Goal: Task Accomplishment & Management: Manage account settings

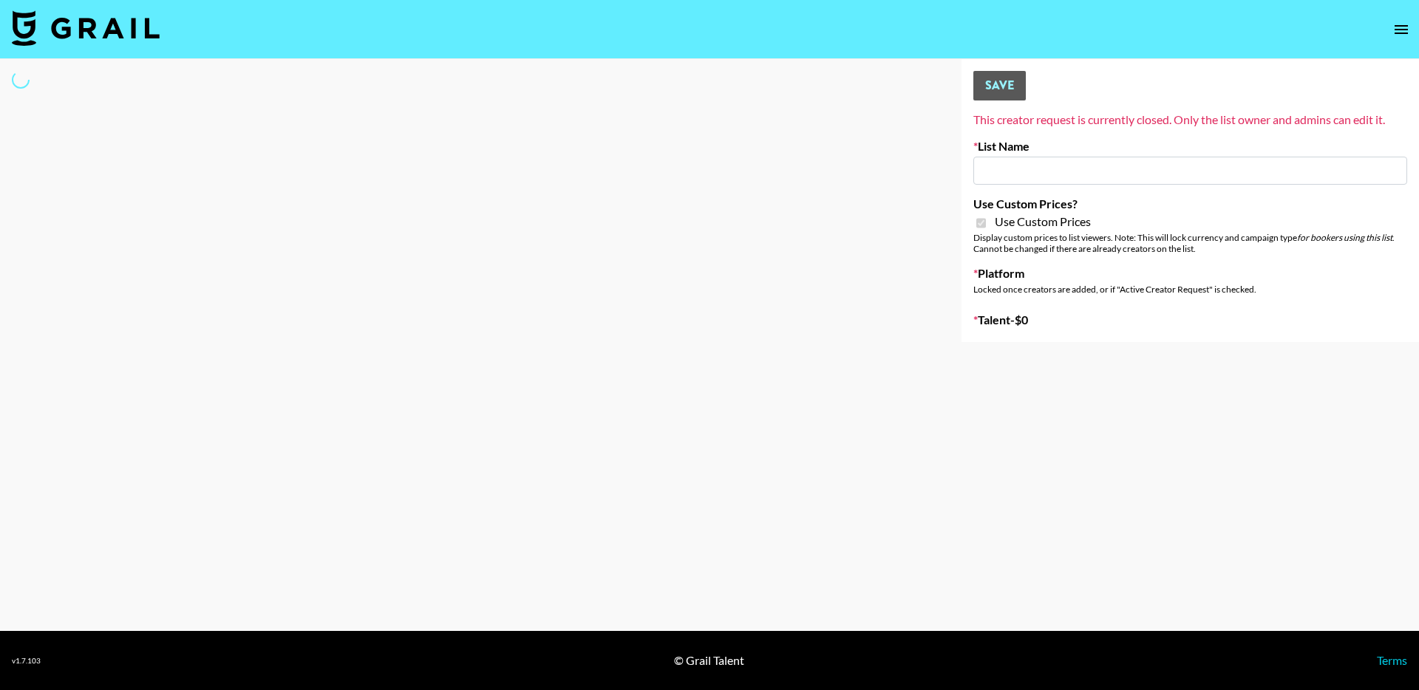
type input "Redence Beauty"
checkbox input "true"
select select "Brand"
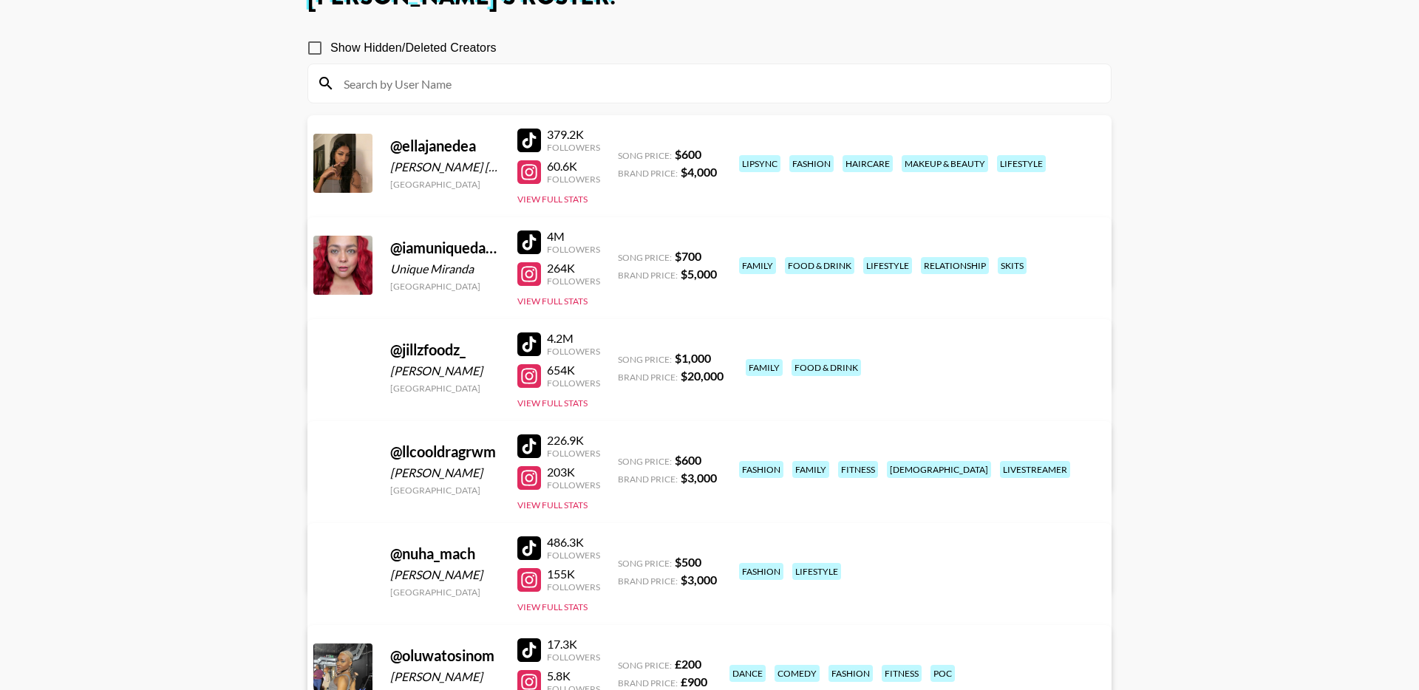
scroll to position [74, 0]
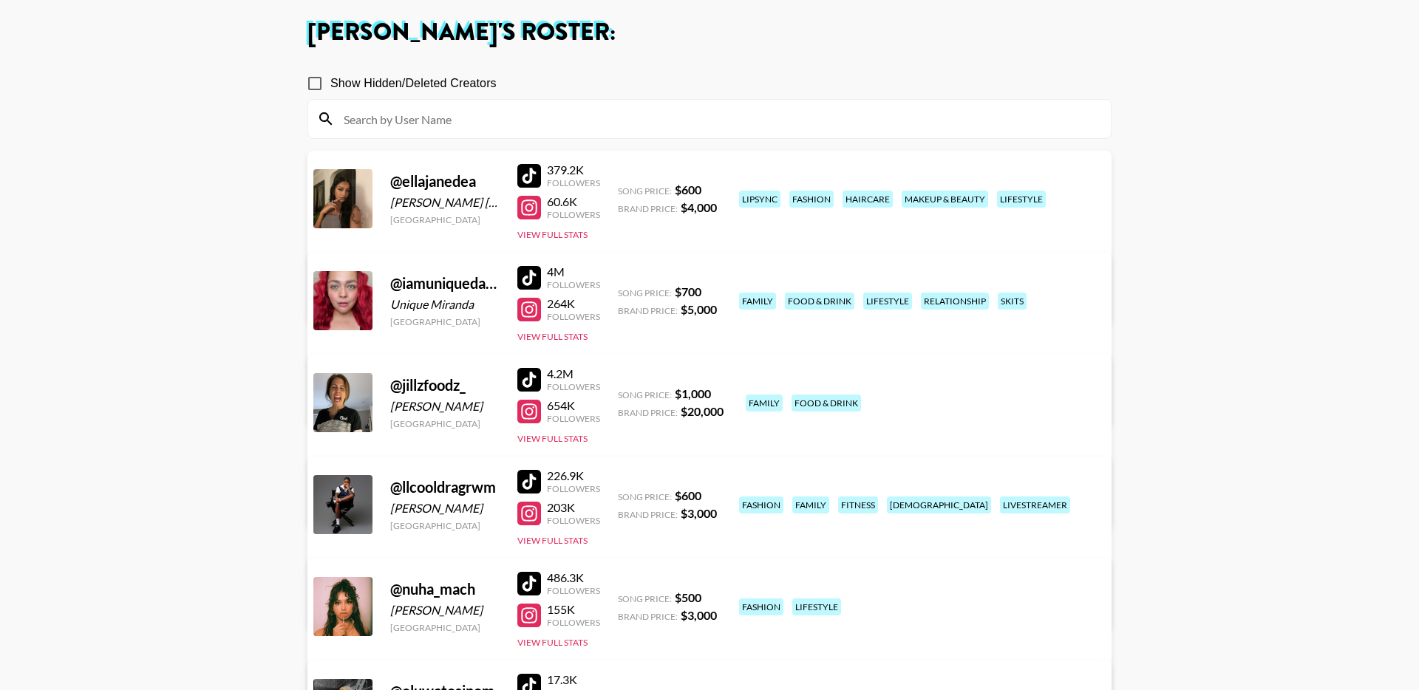
click at [319, 82] on input "Show Hidden/Deleted Creators" at bounding box center [314, 83] width 31 height 31
checkbox input "true"
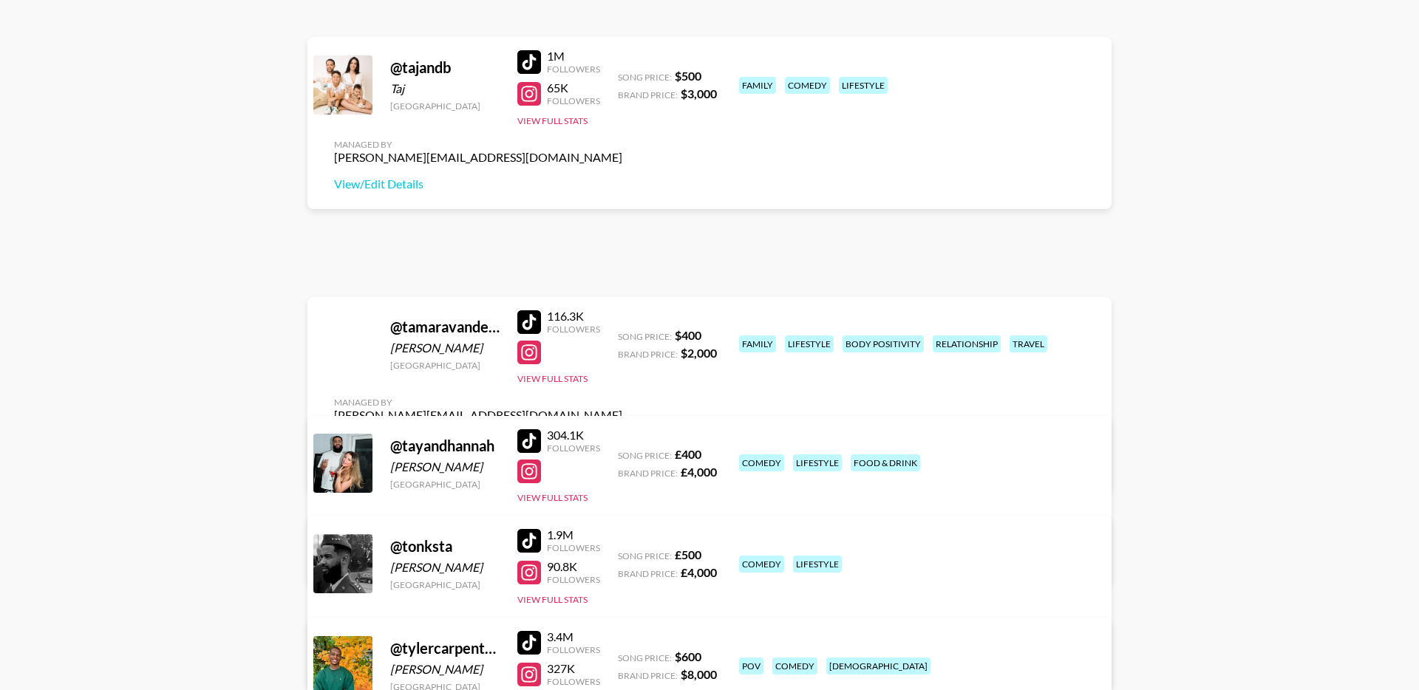
scroll to position [2197, 0]
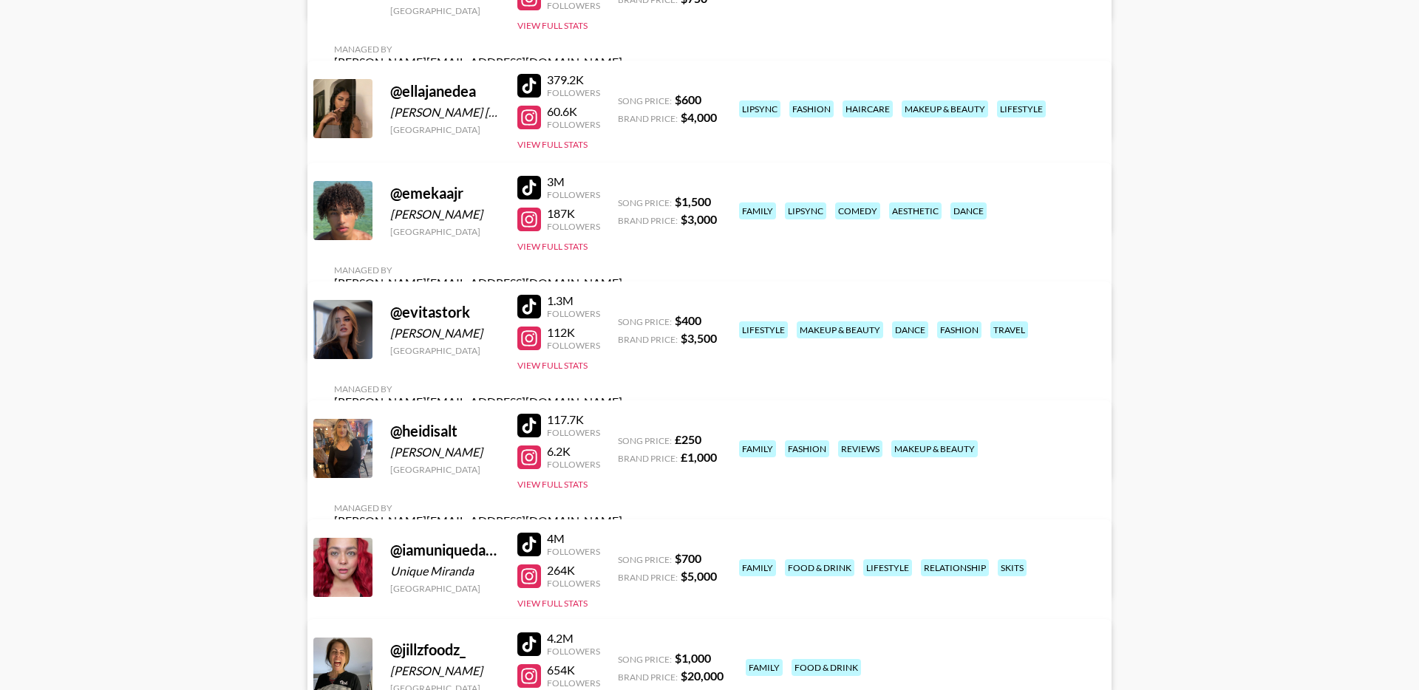
scroll to position [0, 0]
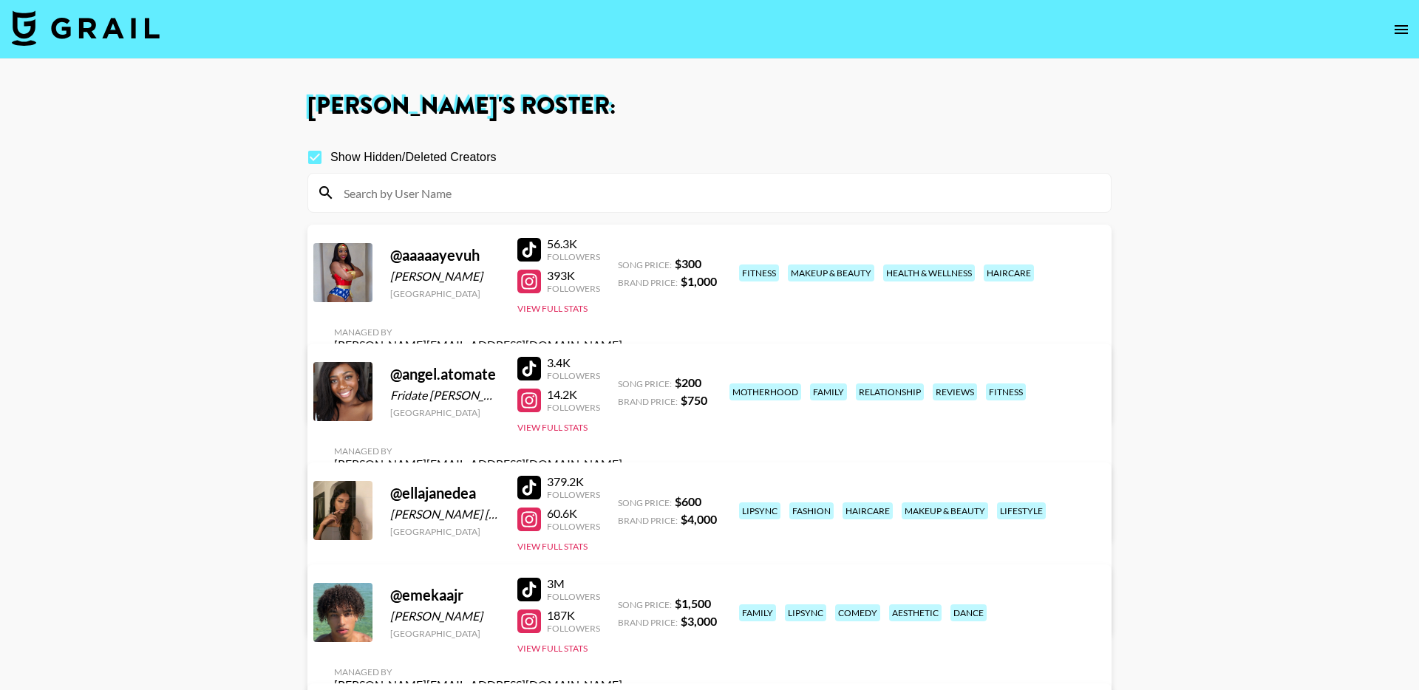
click at [409, 190] on input at bounding box center [718, 193] width 767 height 24
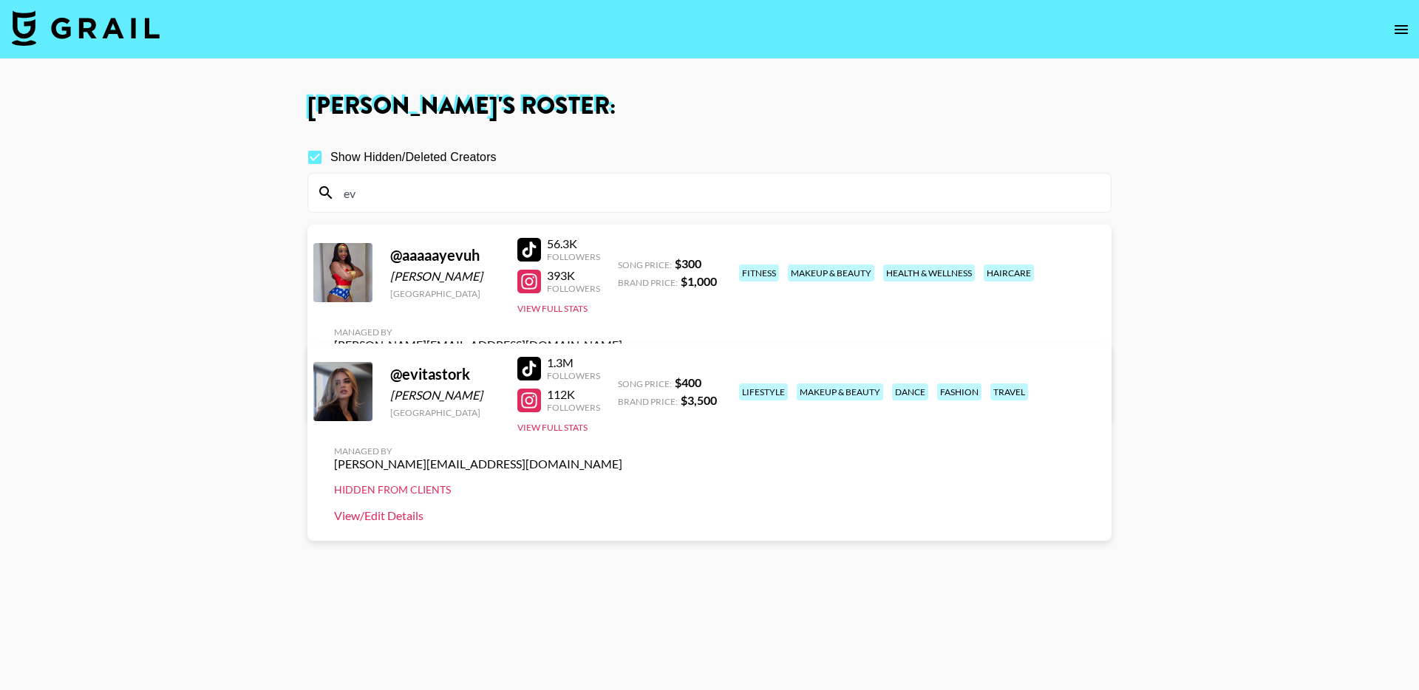
type input "ev"
click at [622, 509] on link "View/Edit Details" at bounding box center [478, 516] width 288 height 15
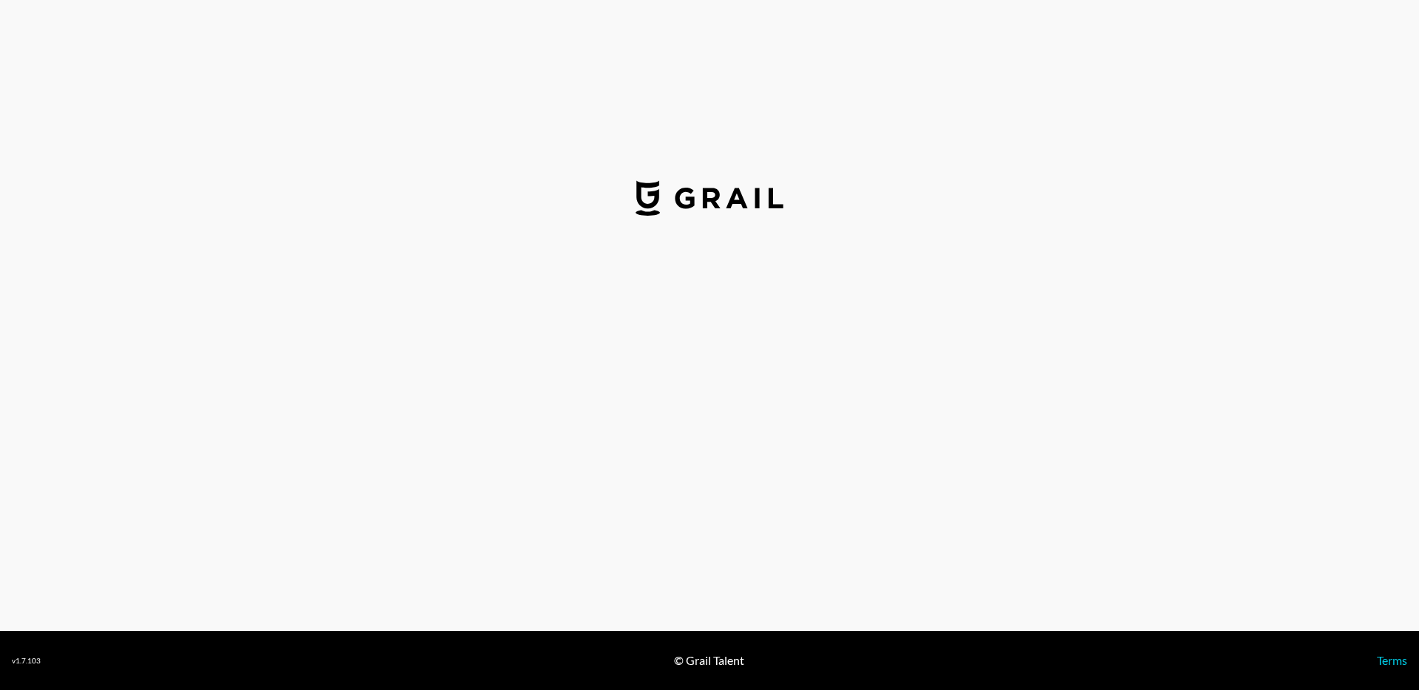
select select "USD"
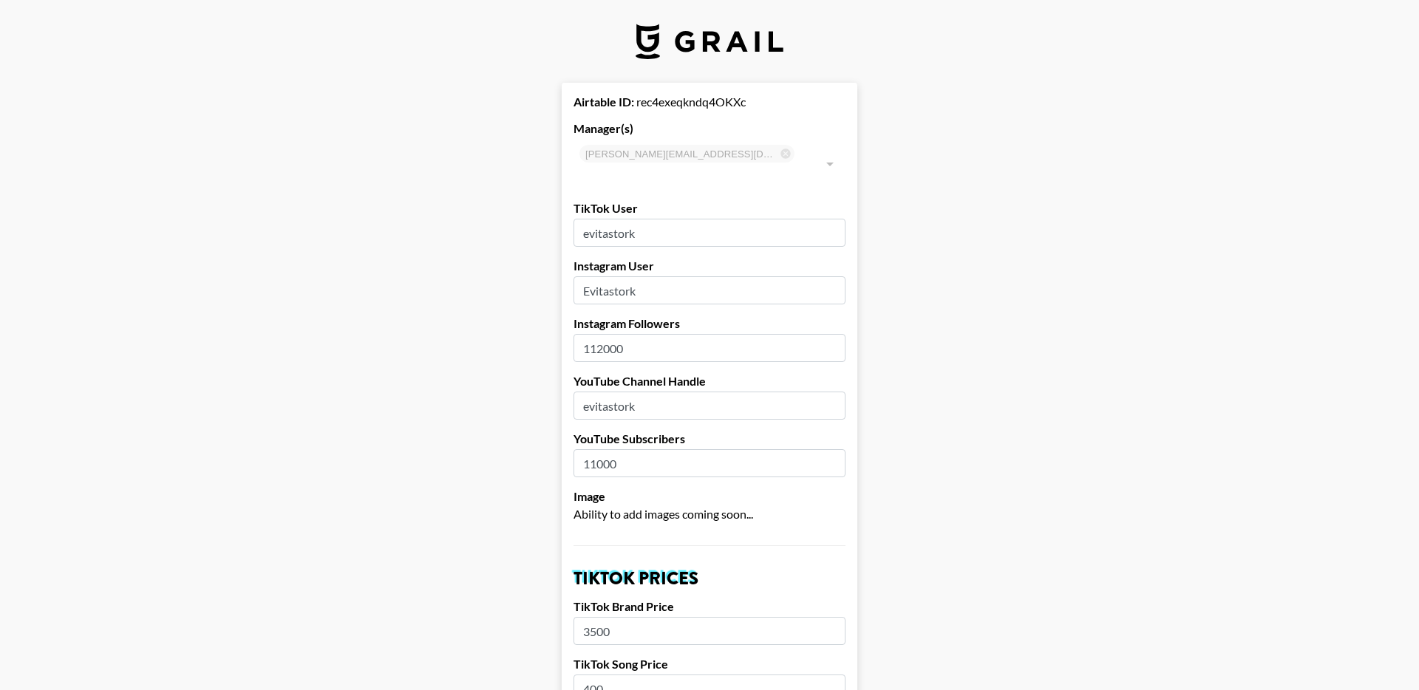
scroll to position [1315, 0]
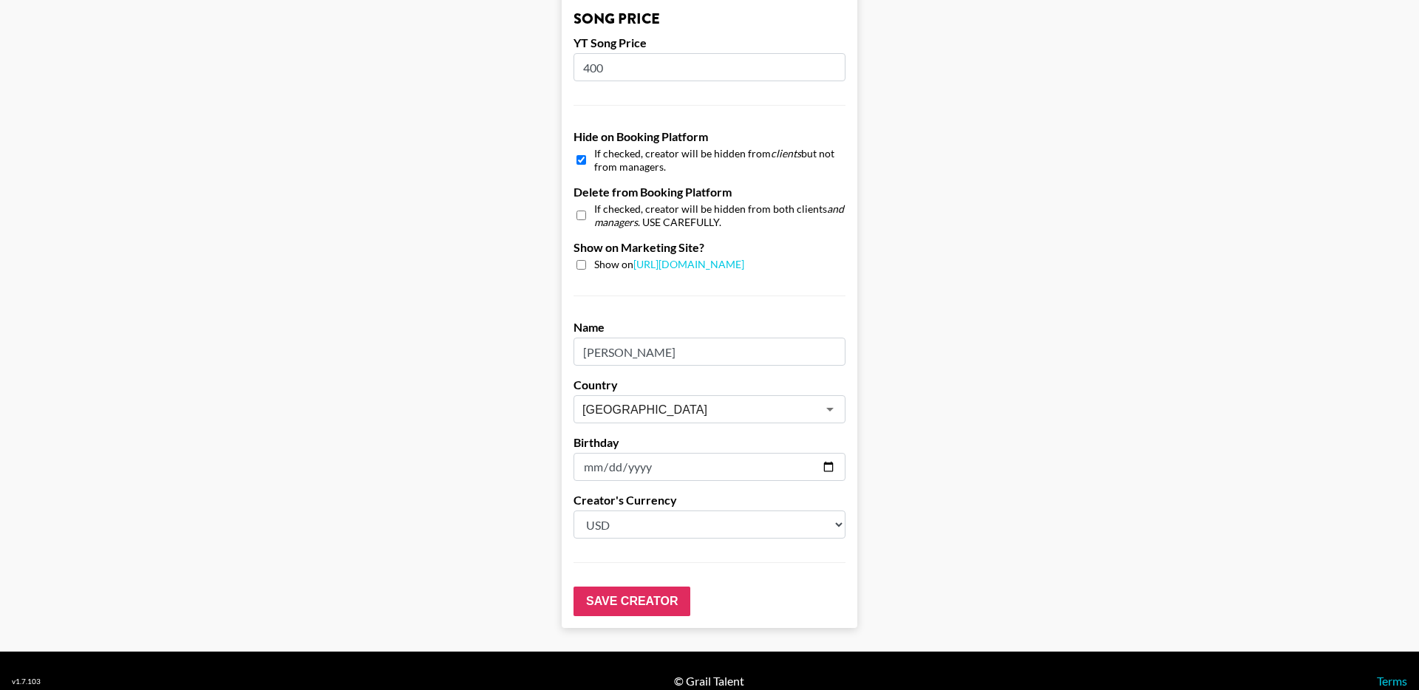
click at [582, 260] on input "checkbox" at bounding box center [582, 265] width 10 height 10
checkbox input "true"
click at [582, 149] on input "checkbox" at bounding box center [582, 159] width 10 height 21
checkbox input "false"
click at [631, 587] on input "Save Creator" at bounding box center [632, 602] width 117 height 30
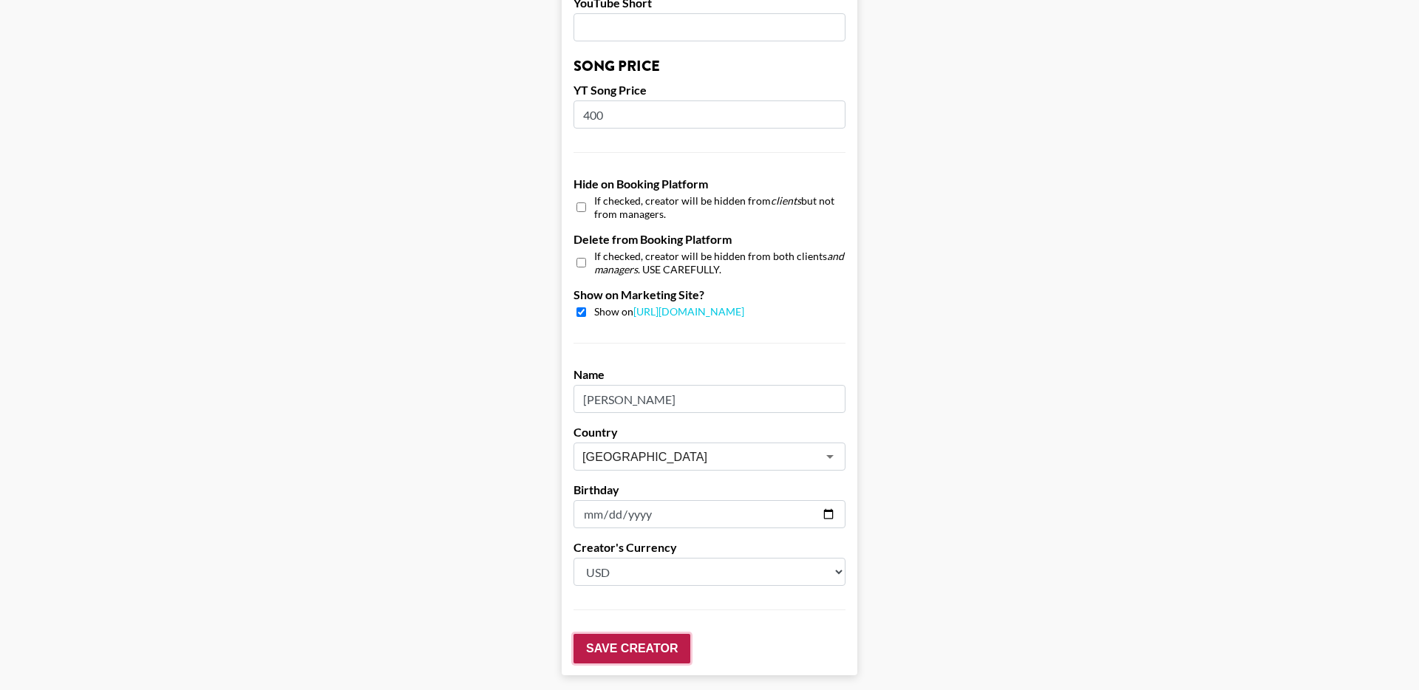
scroll to position [1362, 0]
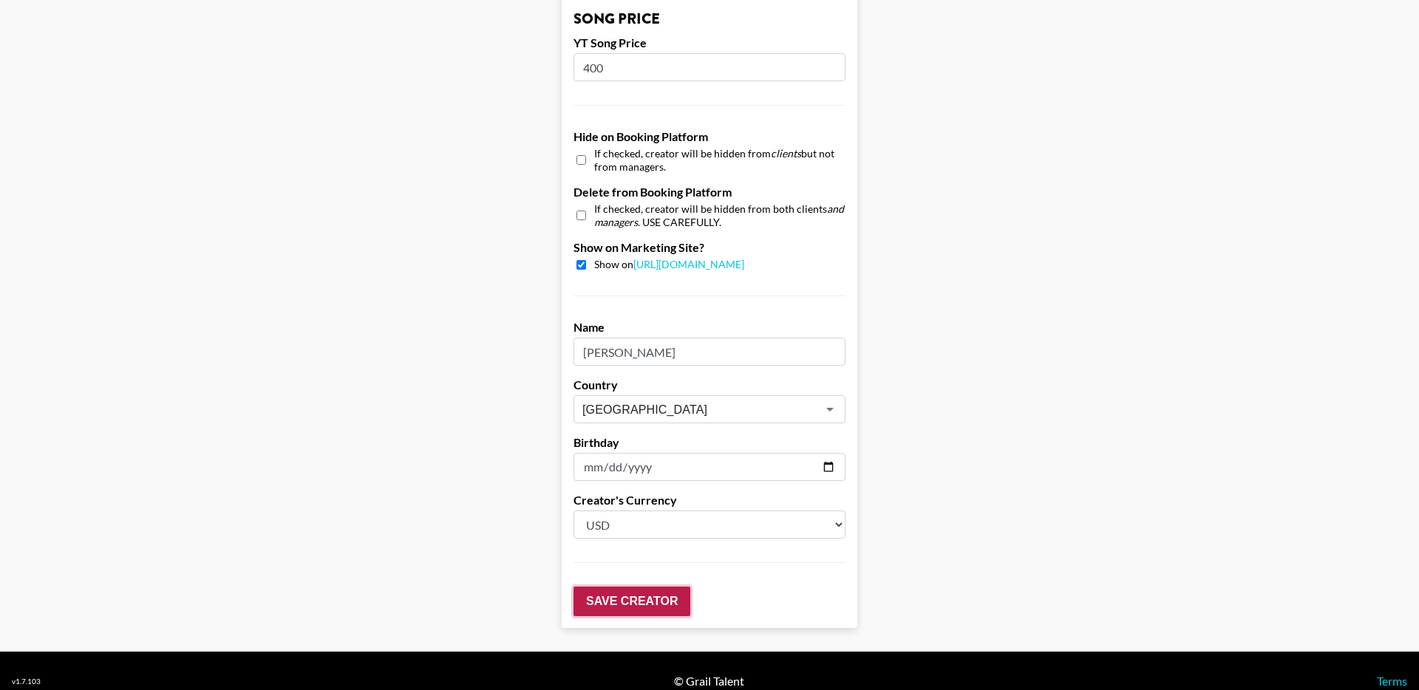
click at [628, 587] on input "Save Creator" at bounding box center [632, 602] width 117 height 30
